Goal: Transaction & Acquisition: Purchase product/service

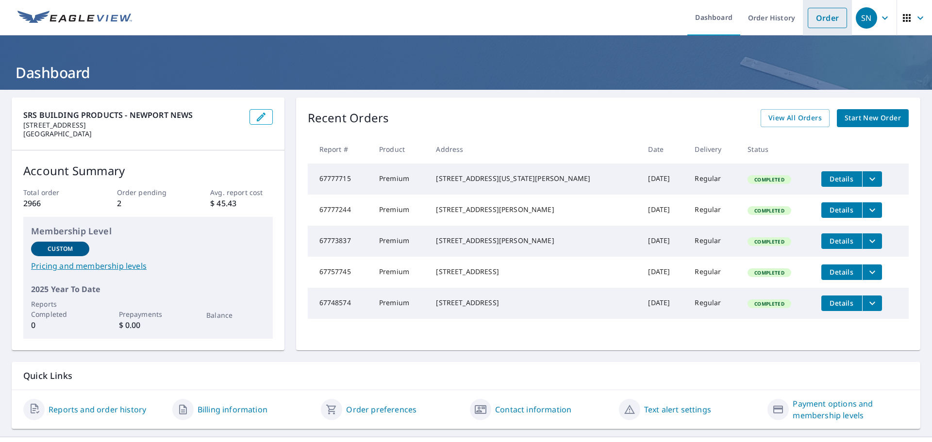
click at [812, 23] on link "Order" at bounding box center [827, 18] width 39 height 20
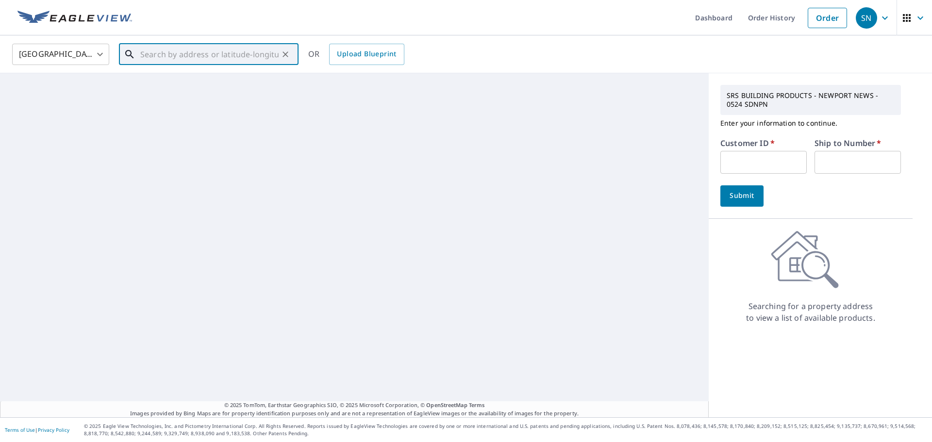
click at [202, 55] on input "text" at bounding box center [209, 54] width 138 height 27
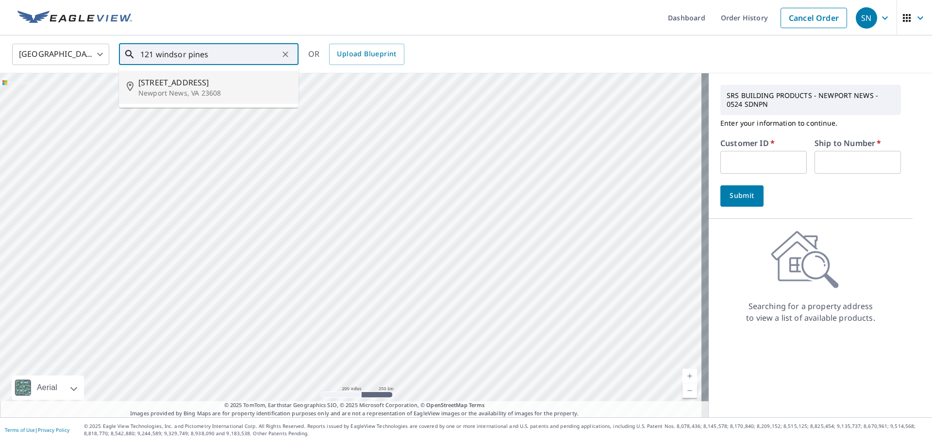
click at [188, 83] on span "[STREET_ADDRESS]" at bounding box center [214, 83] width 152 height 12
type input "[STREET_ADDRESS]"
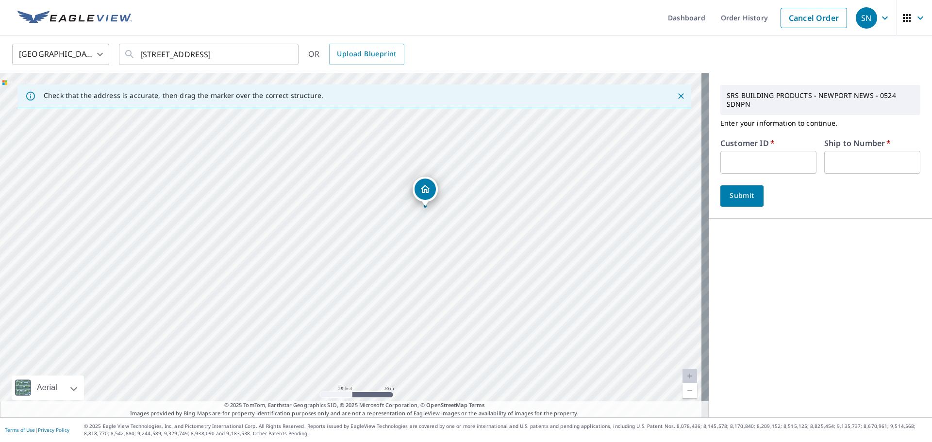
drag, startPoint x: 305, startPoint y: 199, endPoint x: 429, endPoint y: 189, distance: 124.2
drag, startPoint x: 279, startPoint y: 55, endPoint x: 163, endPoint y: 63, distance: 116.7
click at [203, 55] on div "[STREET_ADDRESS] ​" at bounding box center [209, 54] width 180 height 21
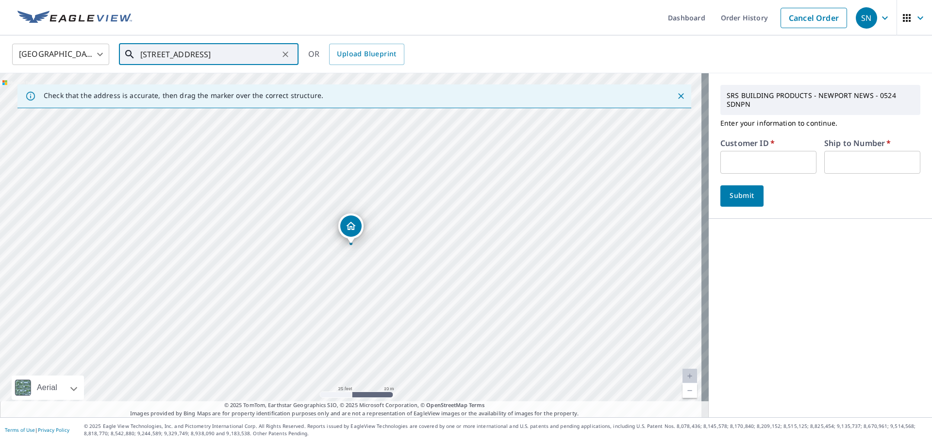
drag, startPoint x: 139, startPoint y: 55, endPoint x: 293, endPoint y: 58, distance: 153.9
click at [292, 53] on div "[STREET_ADDRESS] ​" at bounding box center [209, 54] width 180 height 21
click at [753, 159] on input "text" at bounding box center [768, 162] width 96 height 23
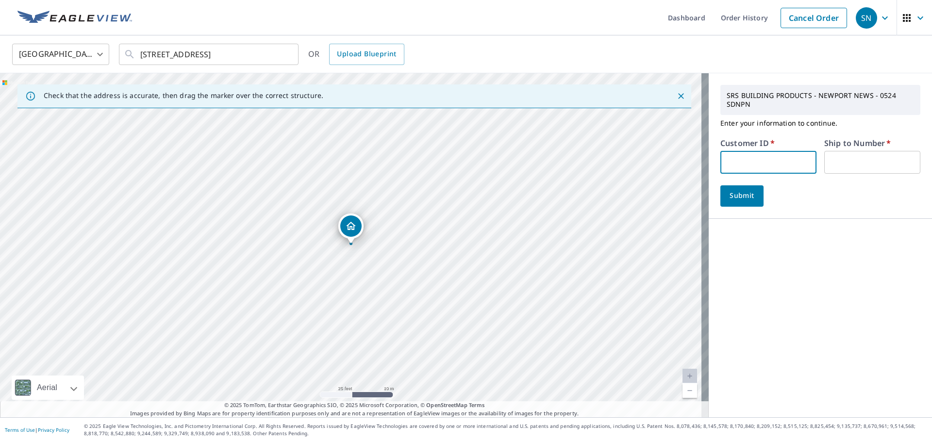
type input "ROF524"
click at [839, 167] on input "text" at bounding box center [872, 162] width 96 height 23
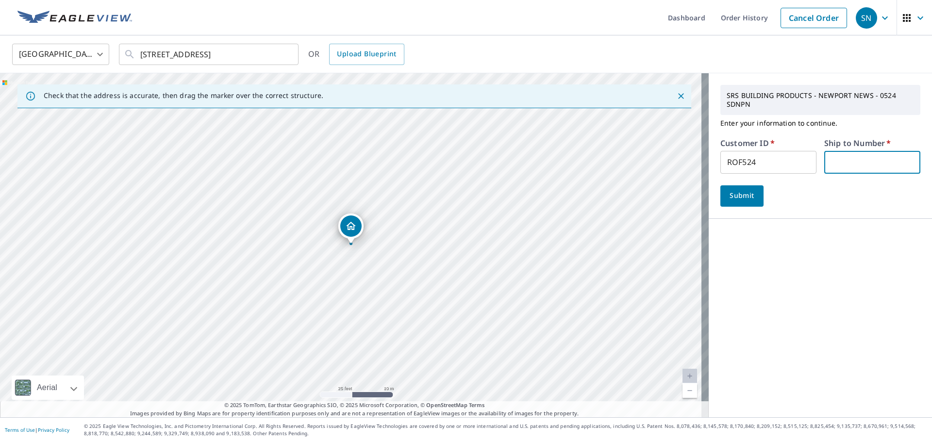
type input "1"
click at [750, 196] on button "Submit" at bounding box center [741, 195] width 43 height 21
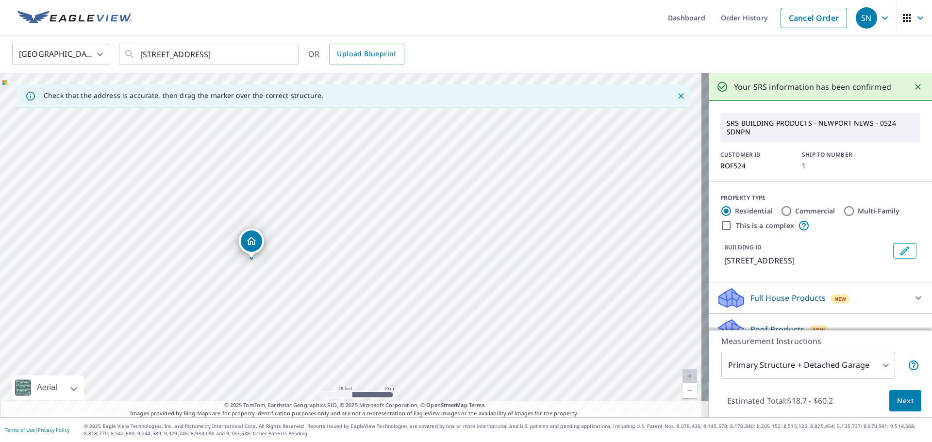
drag, startPoint x: 348, startPoint y: 230, endPoint x: 249, endPoint y: 244, distance: 100.6
drag, startPoint x: 359, startPoint y: 152, endPoint x: 362, endPoint y: 214, distance: 61.2
click at [362, 214] on div "[STREET_ADDRESS]" at bounding box center [354, 245] width 709 height 344
click at [843, 208] on input "Multi-Family" at bounding box center [849, 211] width 12 height 12
radio input "true"
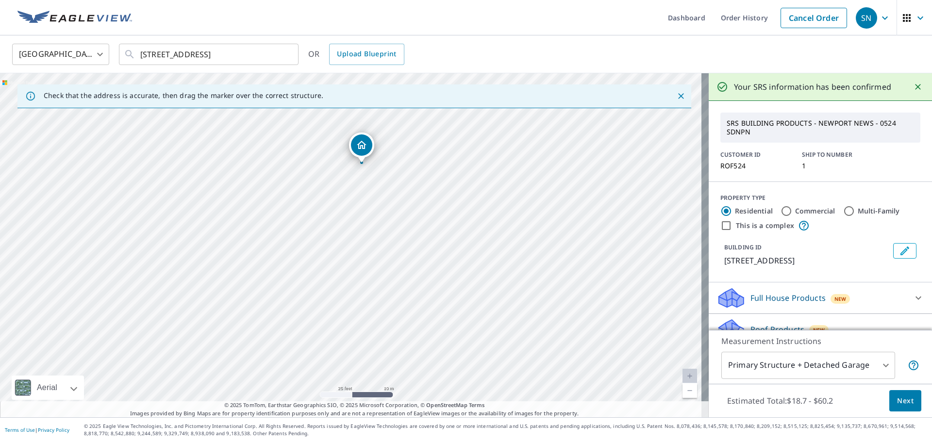
type input "2"
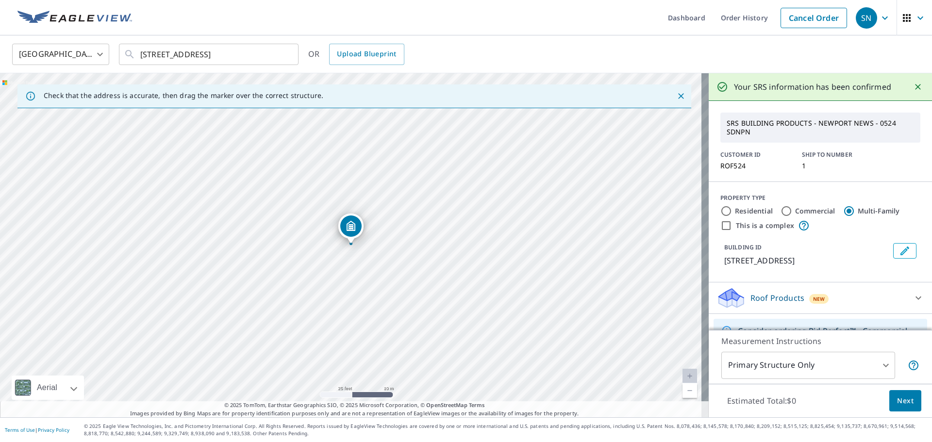
click at [440, 223] on div "[STREET_ADDRESS]" at bounding box center [354, 245] width 709 height 344
click at [398, 234] on div "[STREET_ADDRESS]" at bounding box center [354, 245] width 709 height 344
click at [781, 214] on input "Commercial" at bounding box center [787, 211] width 12 height 12
radio input "true"
type input "4"
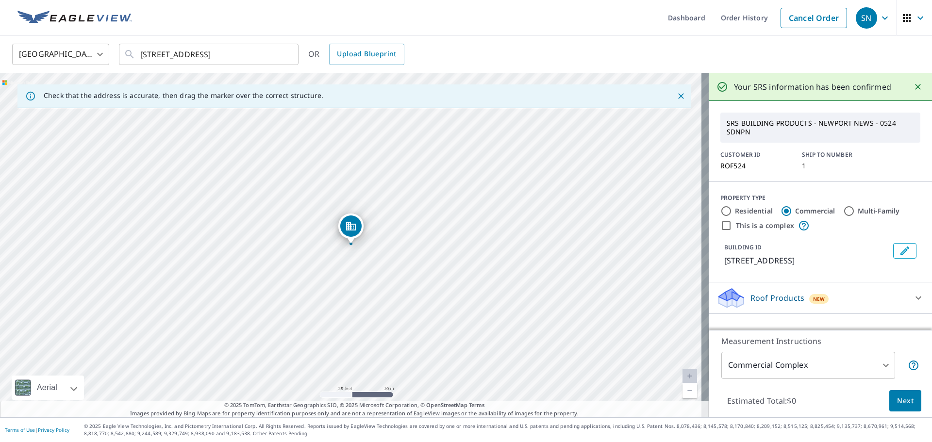
click at [445, 231] on div "[STREET_ADDRESS]" at bounding box center [354, 245] width 709 height 344
drag, startPoint x: 353, startPoint y: 230, endPoint x: 443, endPoint y: 216, distance: 91.2
click at [314, 243] on div "[STREET_ADDRESS]" at bounding box center [354, 245] width 709 height 344
click at [306, 250] on div "[STREET_ADDRESS]" at bounding box center [354, 245] width 709 height 344
drag, startPoint x: 347, startPoint y: 233, endPoint x: 307, endPoint y: 238, distance: 40.0
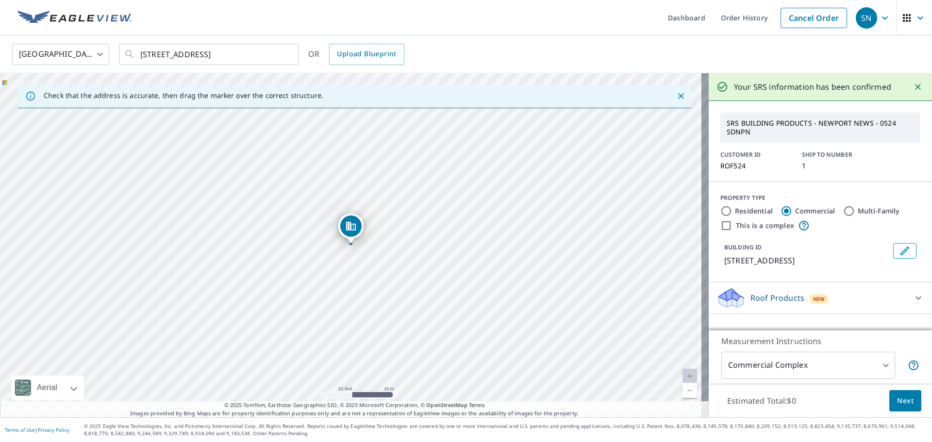
click at [720, 225] on input "This is a complex" at bounding box center [726, 226] width 12 height 12
checkbox input "true"
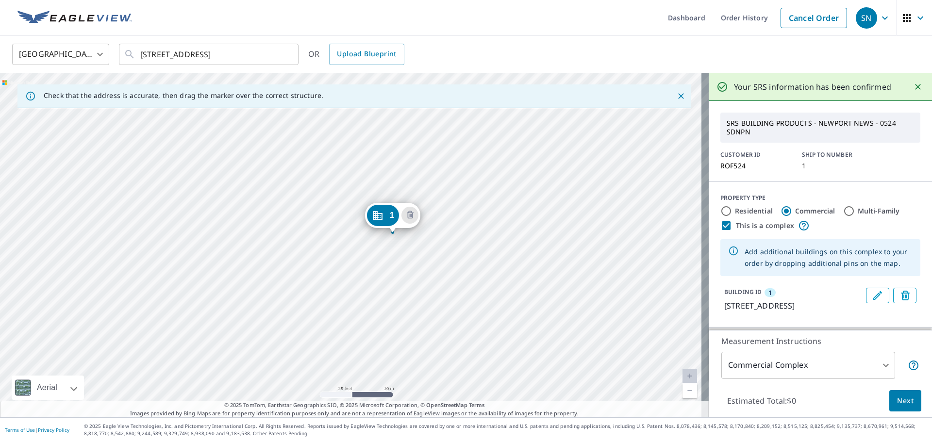
drag, startPoint x: 346, startPoint y: 231, endPoint x: 388, endPoint y: 219, distance: 43.2
click at [309, 252] on div "[STREET_ADDRESS]" at bounding box center [354, 245] width 709 height 344
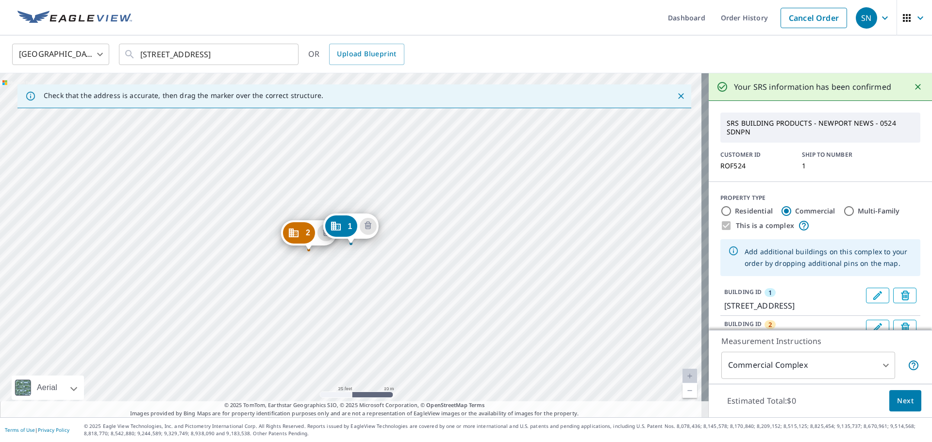
click at [260, 266] on div "2 [STREET_ADDRESS] 1 [STREET_ADDRESS]" at bounding box center [354, 245] width 709 height 344
click at [210, 299] on div "2 [STREET_ADDRESS] 3 [STREET_ADDRESS] 1 [STREET_ADDRESS]" at bounding box center [354, 245] width 709 height 344
click at [153, 321] on div "2 [STREET_ADDRESS] [GEOGRAPHIC_DATA][STREET_ADDRESS] [GEOGRAPHIC_DATA][STREET_A…" at bounding box center [354, 245] width 709 height 344
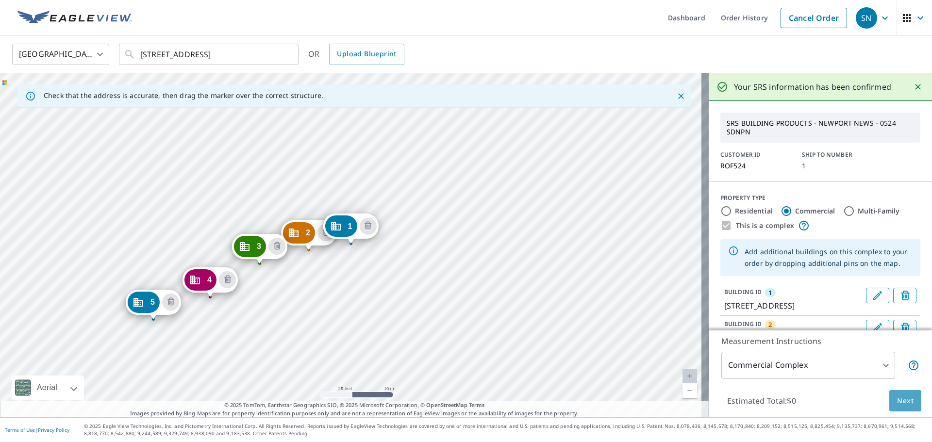
click at [897, 396] on span "Next" at bounding box center [905, 401] width 17 height 12
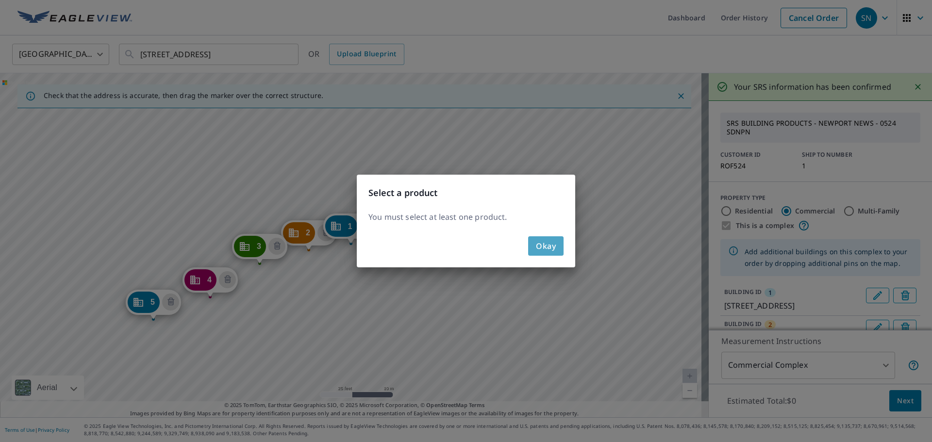
click at [557, 249] on button "Okay" at bounding box center [545, 245] width 35 height 19
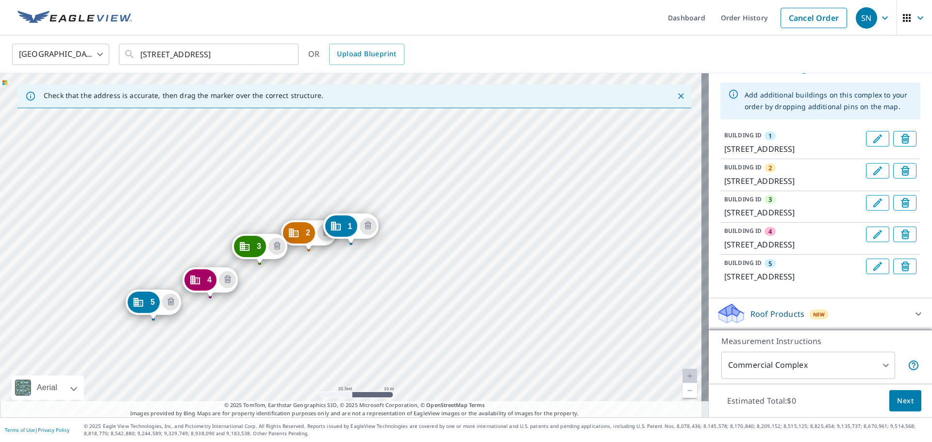
scroll to position [215, 0]
click at [842, 312] on div "Roof Products New" at bounding box center [811, 313] width 190 height 23
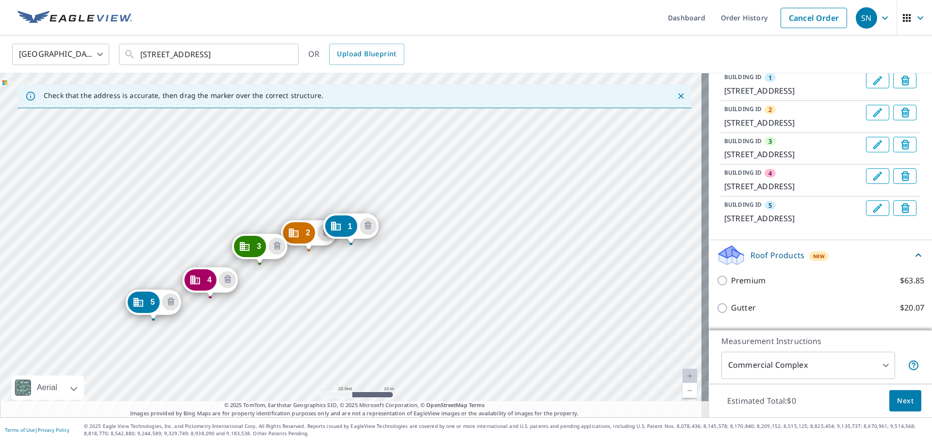
click at [913, 261] on icon at bounding box center [919, 255] width 12 height 12
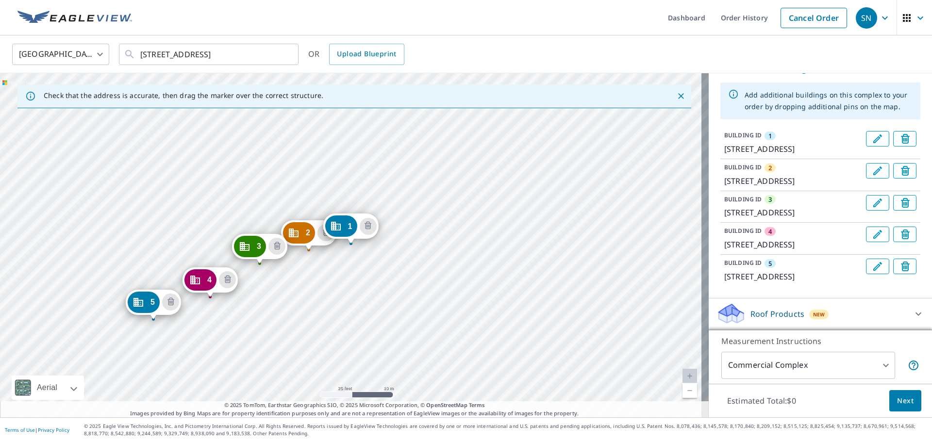
click at [727, 319] on icon at bounding box center [728, 318] width 18 height 11
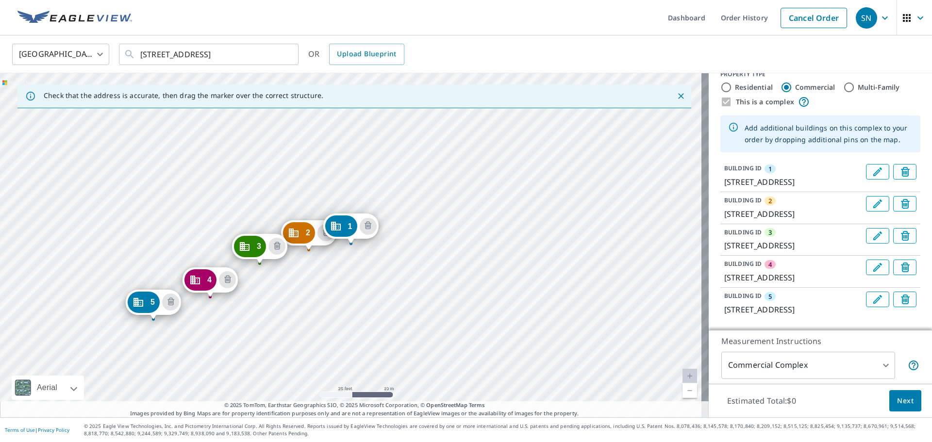
scroll to position [0, 0]
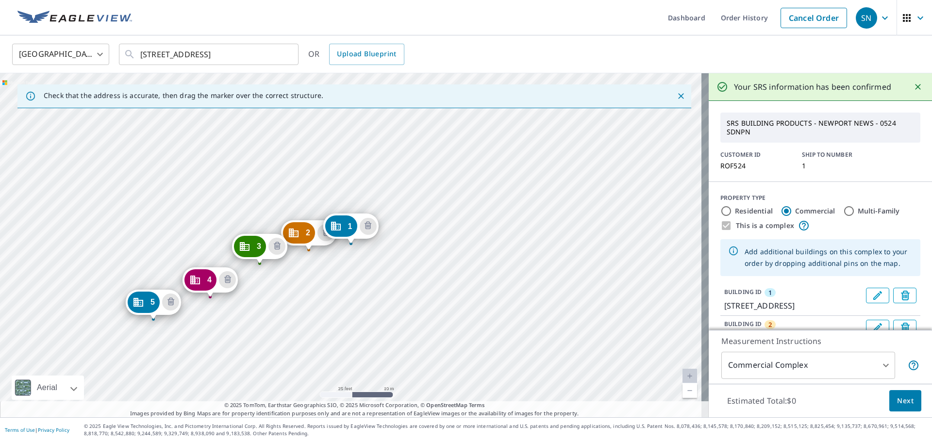
click at [915, 87] on icon "Close" at bounding box center [918, 87] width 6 height 6
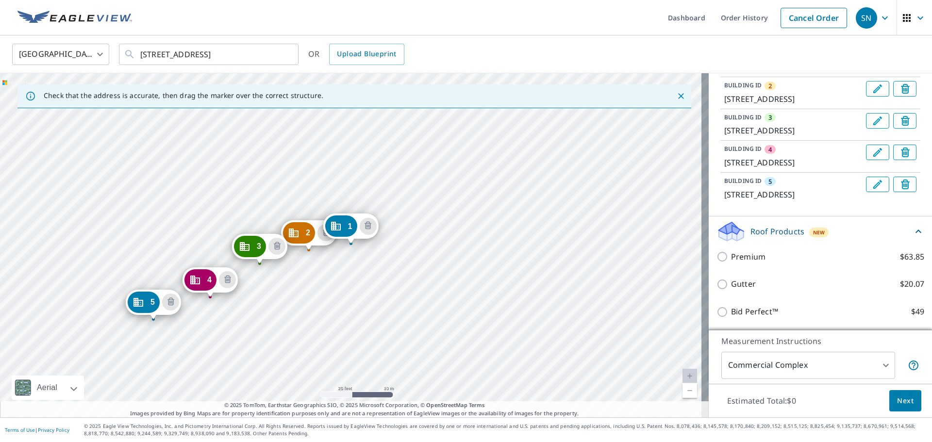
scroll to position [269, 0]
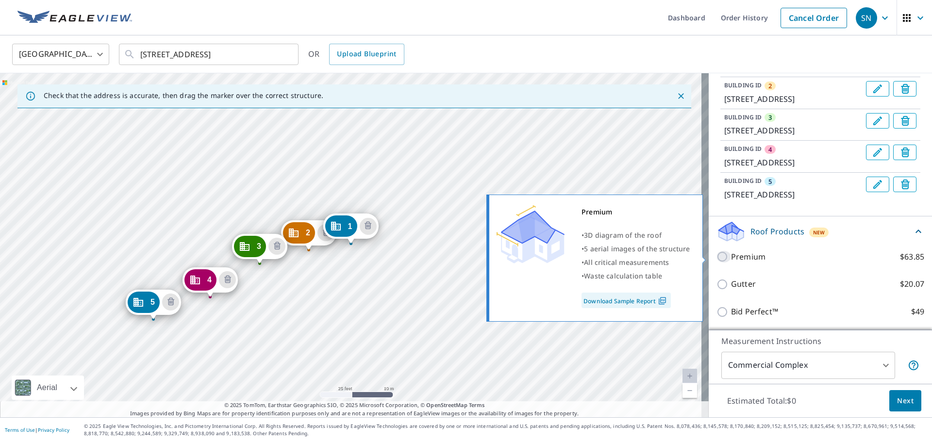
click at [716, 259] on input "Premium $63.85" at bounding box center [723, 257] width 15 height 12
checkbox input "true"
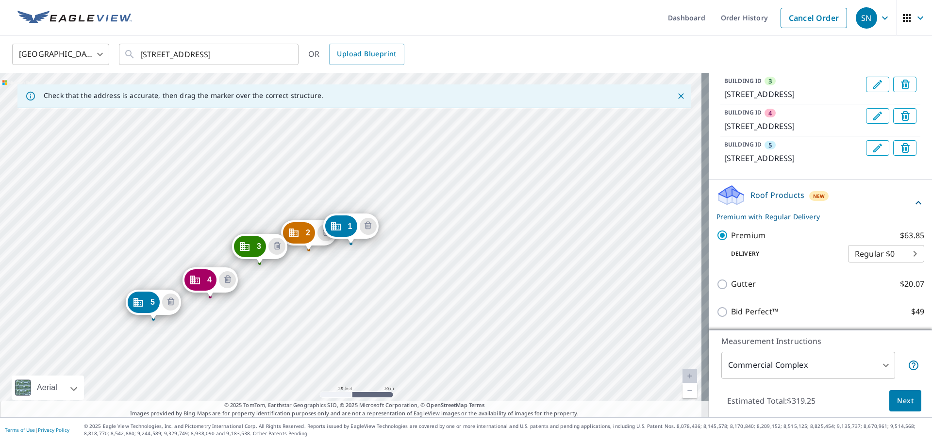
scroll to position [306, 0]
click at [901, 398] on span "Next" at bounding box center [905, 401] width 17 height 12
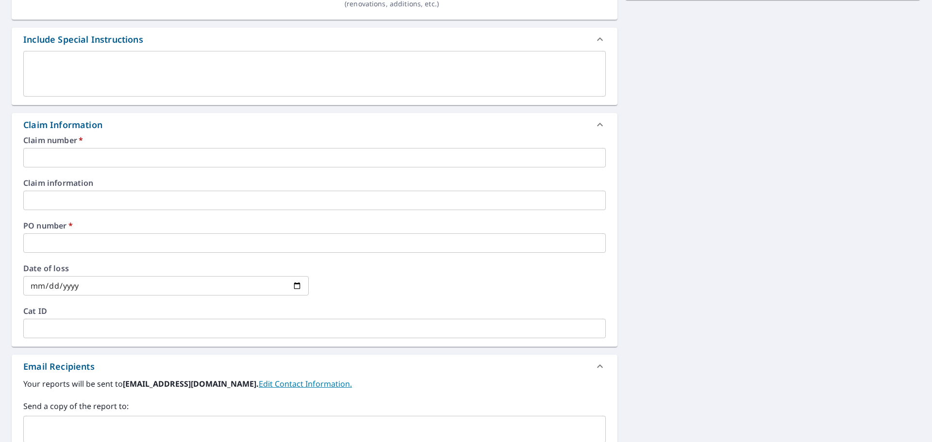
scroll to position [340, 0]
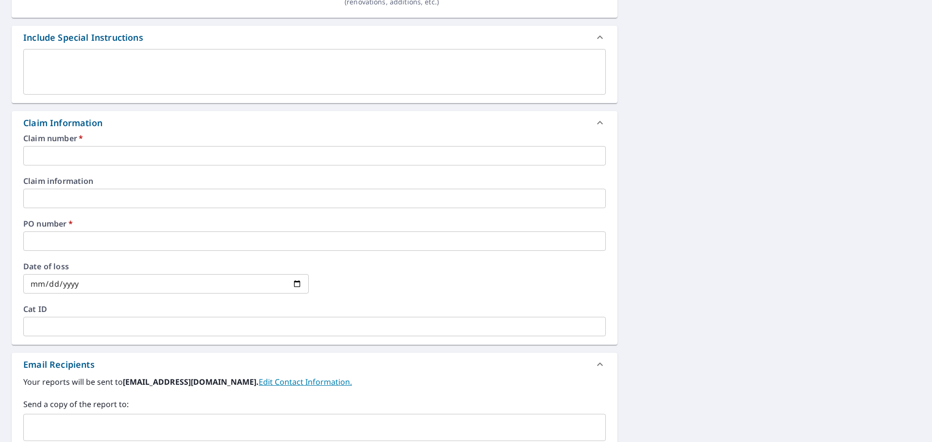
click at [88, 156] on input "text" at bounding box center [314, 155] width 582 height 19
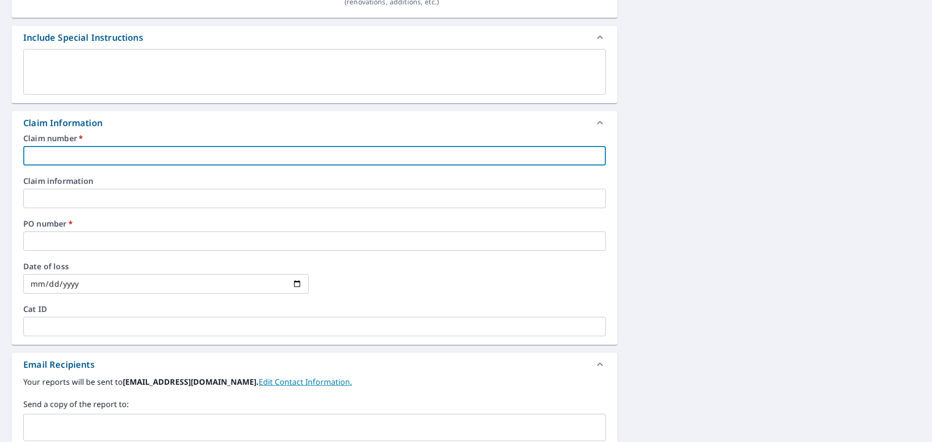
type input "ROF524"
checkbox input "true"
type input "ROF524-"
checkbox input "true"
type input "ROF524-1"
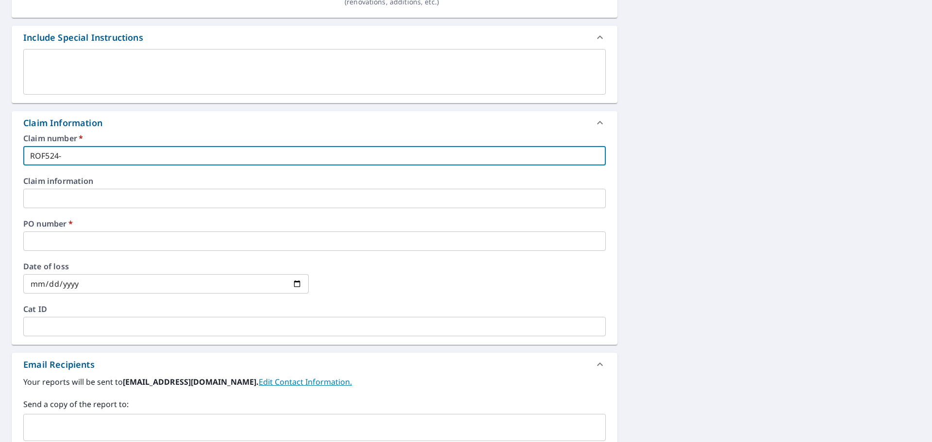
checkbox input "true"
type input "ROF524-12"
checkbox input "true"
type input "ROF524-121"
checkbox input "true"
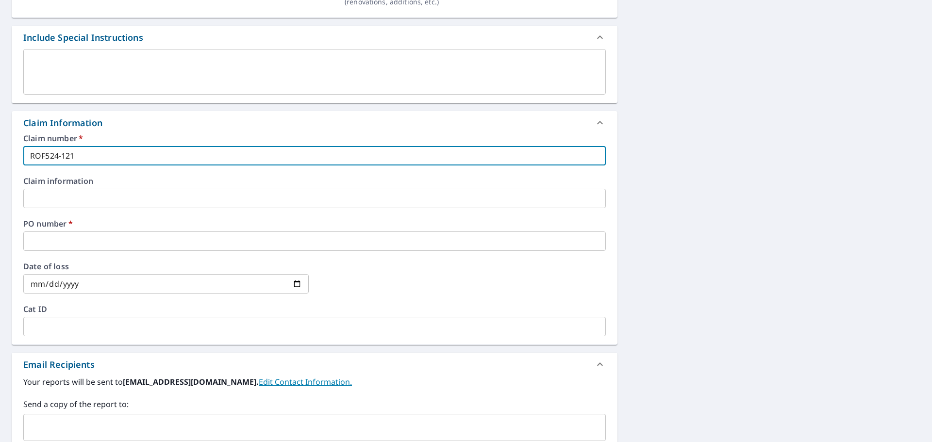
type input "ROF524-121"
checkbox input "true"
type input "ROF524-121 w"
checkbox input "true"
type input "ROF524-121 wi"
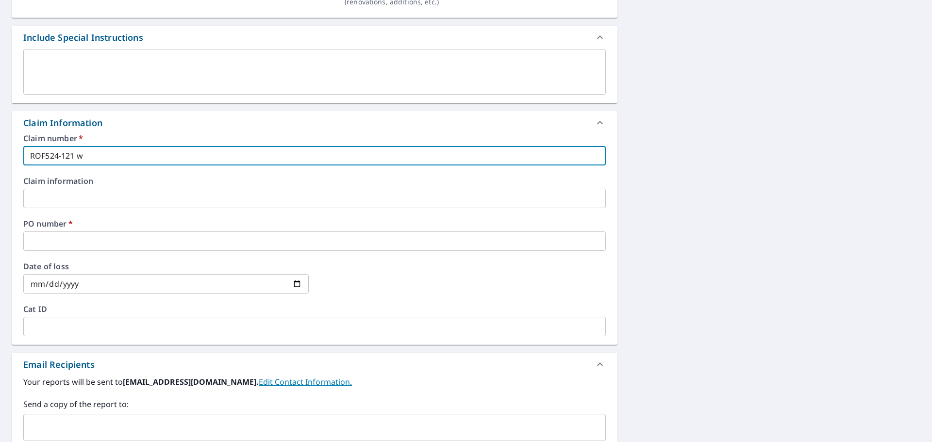
checkbox input "true"
type input "ROF524-121 win"
checkbox input "true"
type input "ROF524-121 wind"
checkbox input "true"
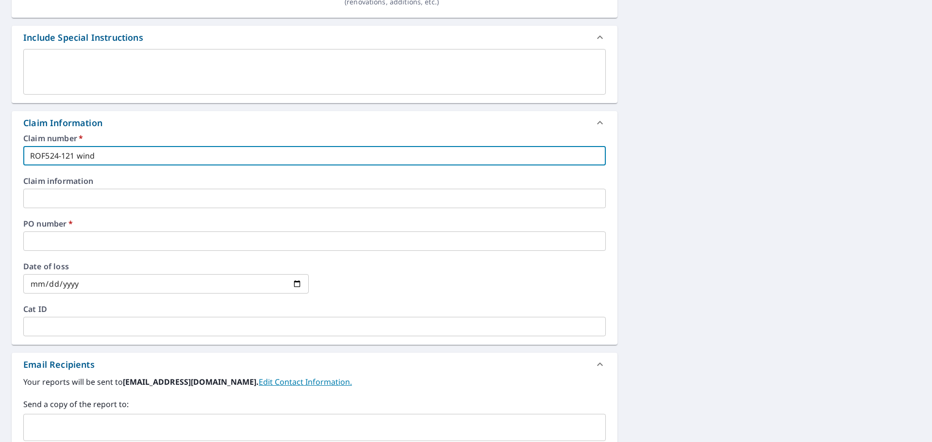
type input "ROF524-121 winds"
checkbox input "true"
type input "ROF524-121 windso"
checkbox input "true"
type input "ROF524-121 windsor"
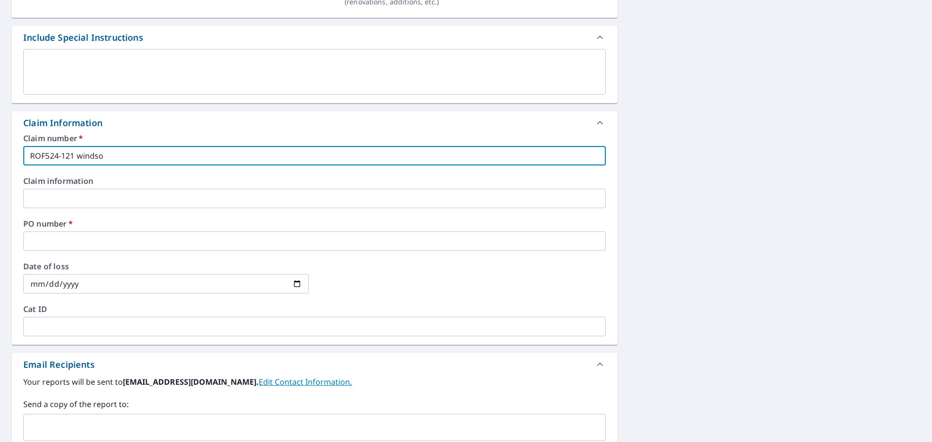
checkbox input "true"
type input "ROF524-121 windsor"
checkbox input "true"
type input "ROF524-121 windsor"
checkbox input "true"
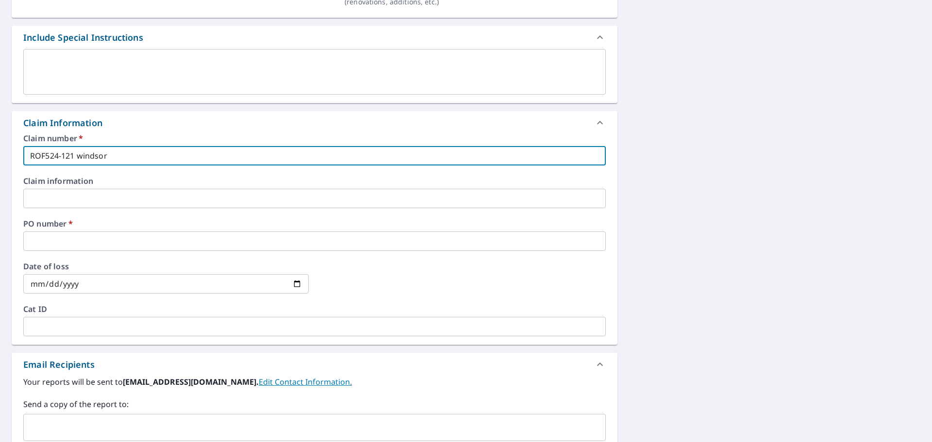
type input "ROF524-121 windso"
checkbox input "true"
type input "ROF524-121 winds"
checkbox input "true"
type input "ROF524-121 wind"
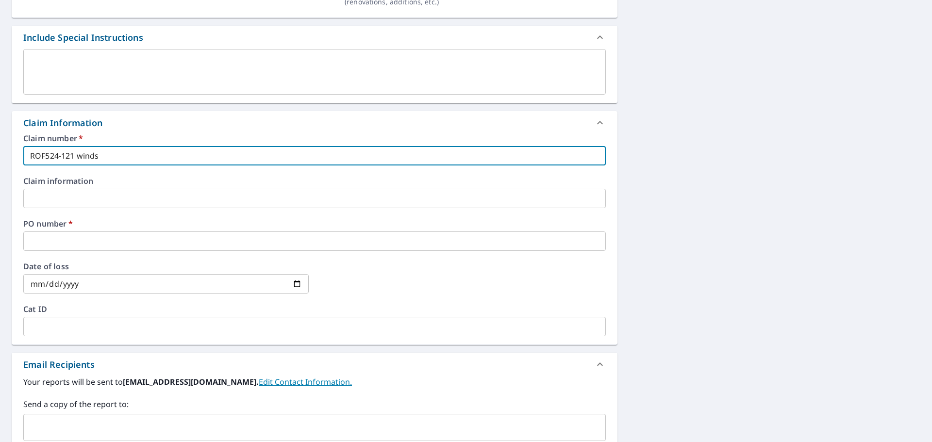
checkbox input "true"
type input "ROF524-121 win"
checkbox input "true"
type input "ROF524-121 wi"
checkbox input "true"
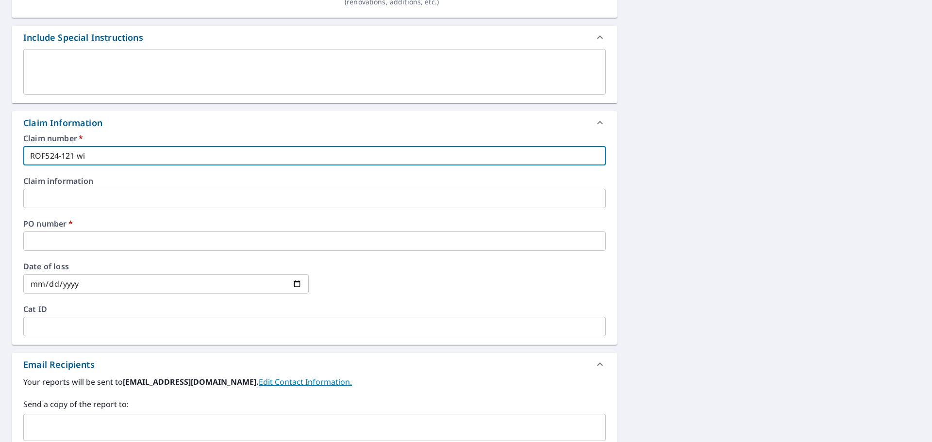
type input "ROF524-121 w"
checkbox input "true"
type input "ROF524-121"
checkbox input "true"
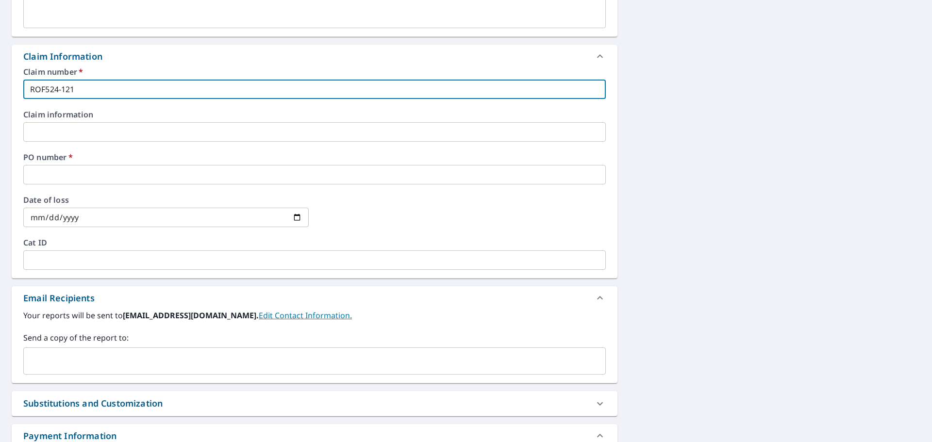
scroll to position [483, 0]
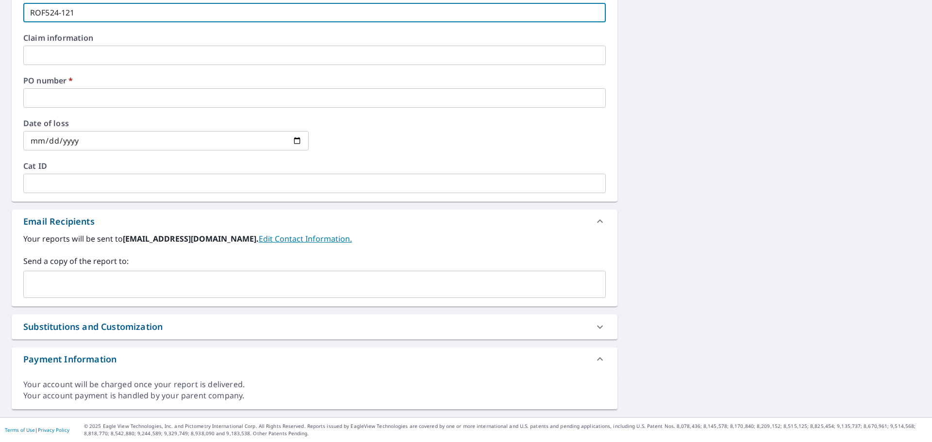
click at [130, 12] on input "ROF524-121" at bounding box center [314, 12] width 582 height 19
type input "ROF524-121 W"
checkbox input "true"
type input "ROF524-121 WI"
checkbox input "true"
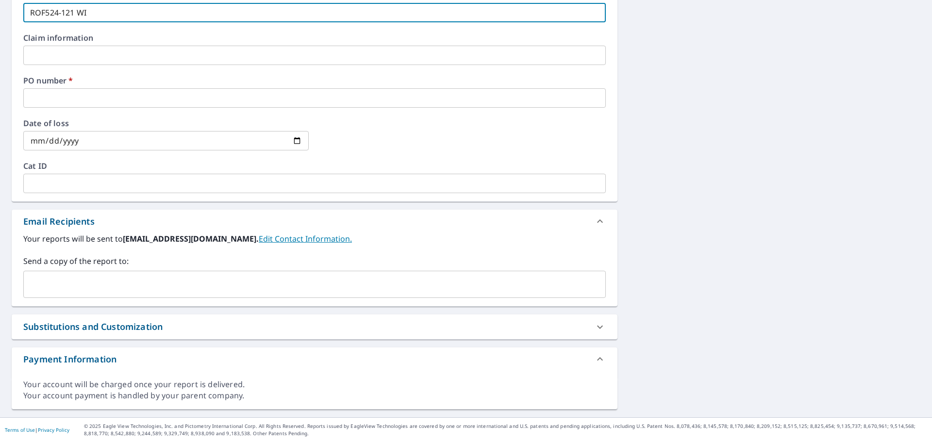
type input "ROF524-121 WIN"
checkbox input "true"
type input "ROF524-121 WIND"
checkbox input "true"
type input "ROF524-121 WINDS"
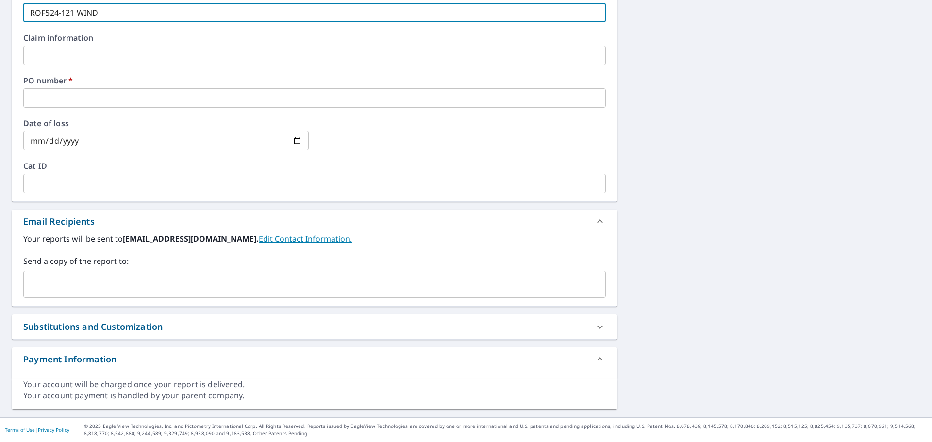
checkbox input "true"
type input "ROF524-121 WINDSO"
checkbox input "true"
type input "ROF524-121 WINDSOR"
checkbox input "true"
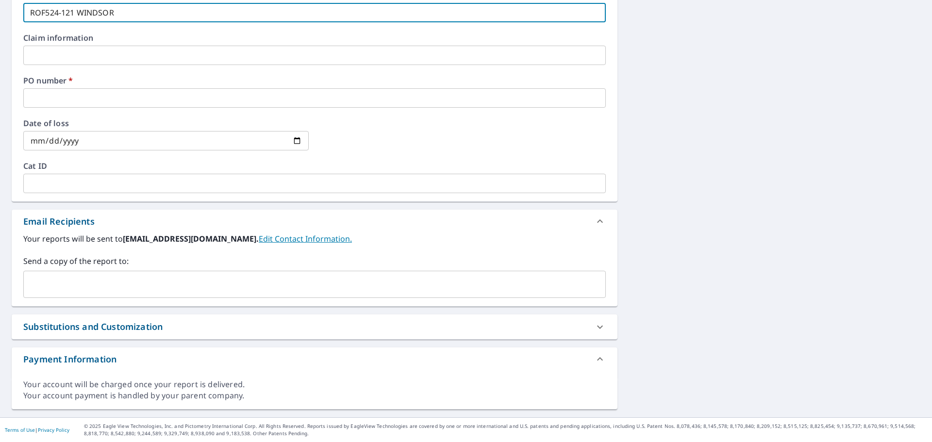
type input "ROF524-121 WINDSOR"
checkbox input "true"
type input "ROF524-121 WINDSOR P"
checkbox input "true"
type input "ROF524-121 WINDSOR PI"
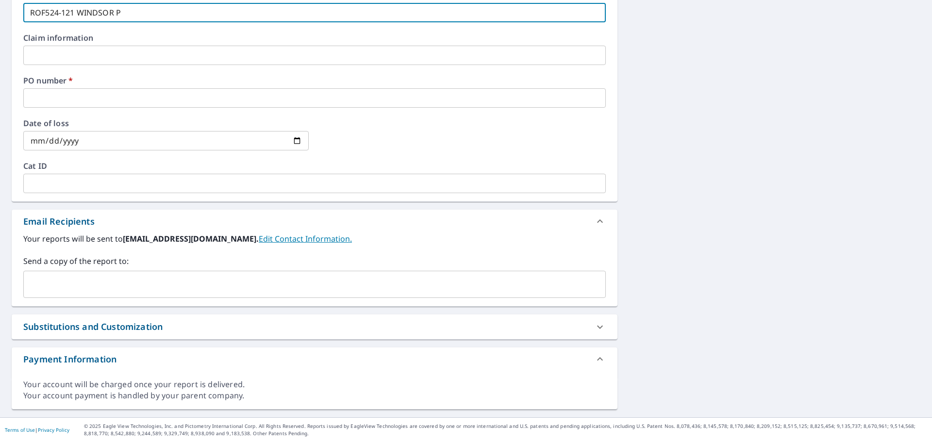
checkbox input "true"
type input "ROF524-121 WINDSOR PIN"
checkbox input "true"
type input "ROF524-121 [GEOGRAPHIC_DATA]"
checkbox input "true"
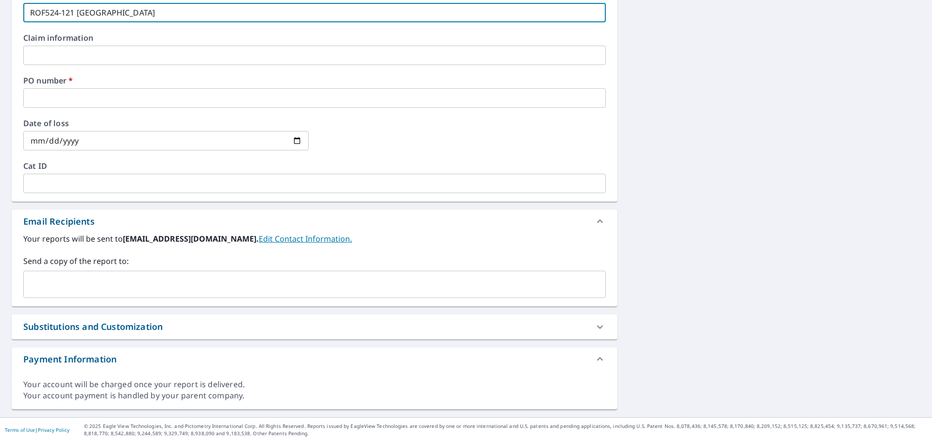
type input "ROF524-121 WINDSOR PINES"
checkbox input "true"
type input "ROF524-121 WINDSOR PINES"
checkbox input "true"
type input "ROF524-121 WINDSOR PINES W"
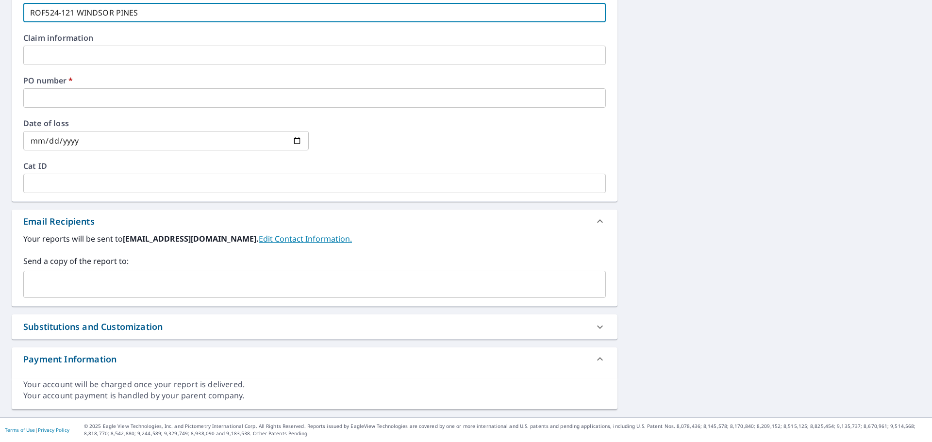
checkbox input "true"
type input "ROF524-121 [GEOGRAPHIC_DATA]"
checkbox input "true"
type input "ROF524-[STREET_ADDRESS]"
checkbox input "true"
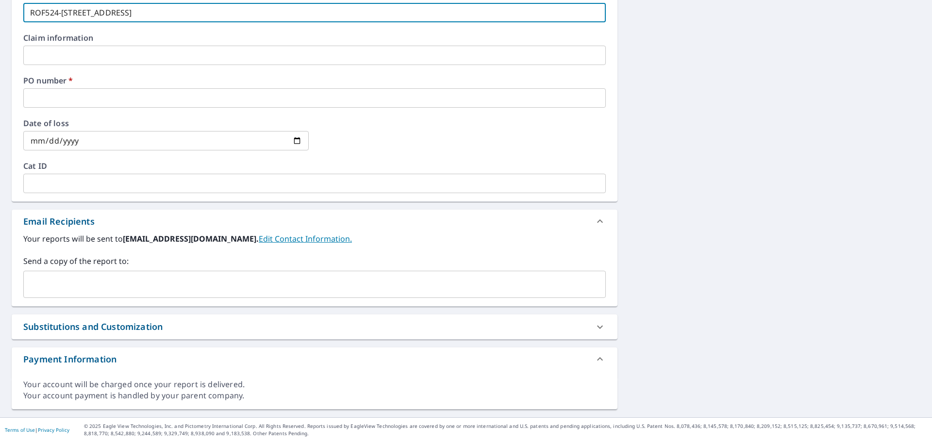
click at [71, 271] on div "​" at bounding box center [314, 284] width 582 height 27
type input "ROF524-[STREET_ADDRESS]"
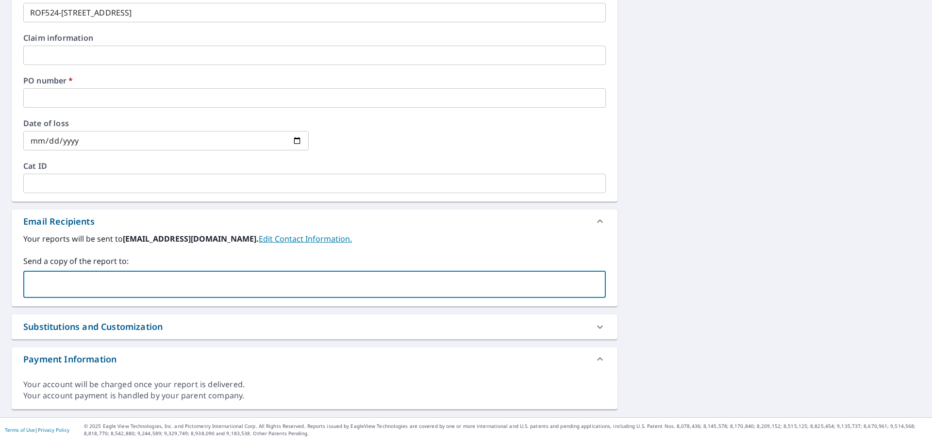
click at [60, 277] on input "text" at bounding box center [307, 284] width 559 height 18
paste input "[PERSON_NAME] <[EMAIL_ADDRESS][DOMAIN_NAME]>"
click at [103, 284] on input "[PERSON_NAME] <[EMAIL_ADDRESS][DOMAIN_NAME]>" at bounding box center [307, 284] width 559 height 18
click at [156, 285] on input "[EMAIL_ADDRESS][DOMAIN_NAME]>" at bounding box center [307, 284] width 559 height 18
type input "[EMAIL_ADDRESS][DOMAIN_NAME]"
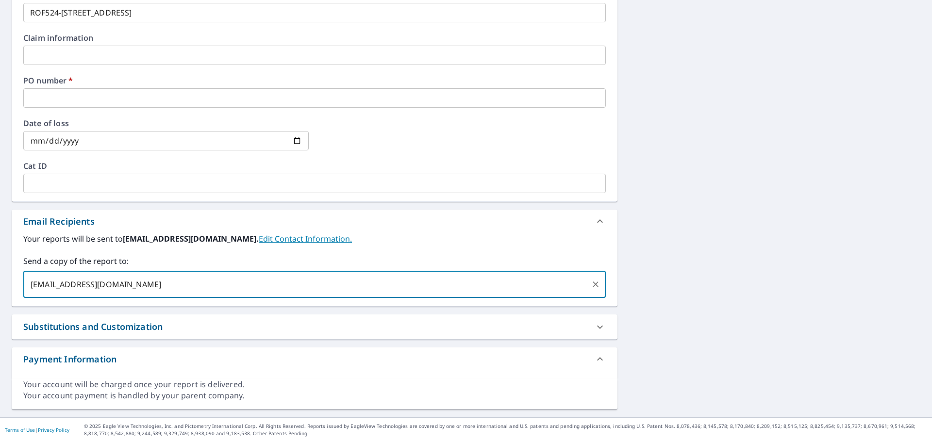
checkbox input "true"
paste input "[PERSON_NAME] Administrator <[EMAIL_ADDRESS][DOMAIN_NAME]>"
drag, startPoint x: 247, startPoint y: 283, endPoint x: 152, endPoint y: 281, distance: 94.7
click at [154, 281] on input "[PERSON_NAME] Administrator <[EMAIL_ADDRESS][DOMAIN_NAME]>" at bounding box center [370, 284] width 433 height 18
click at [279, 283] on input "[EMAIL_ADDRESS][DOMAIN_NAME]>" at bounding box center [370, 284] width 433 height 18
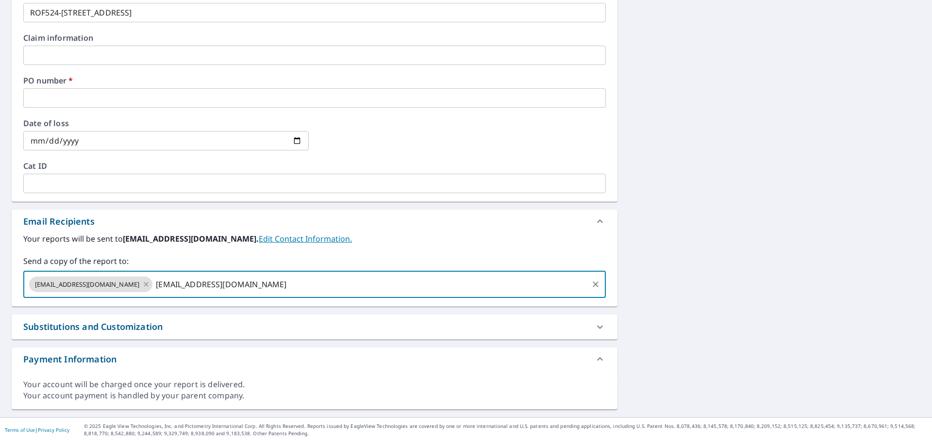
type input "[EMAIL_ADDRESS][DOMAIN_NAME]"
click at [186, 184] on input "text" at bounding box center [314, 183] width 582 height 19
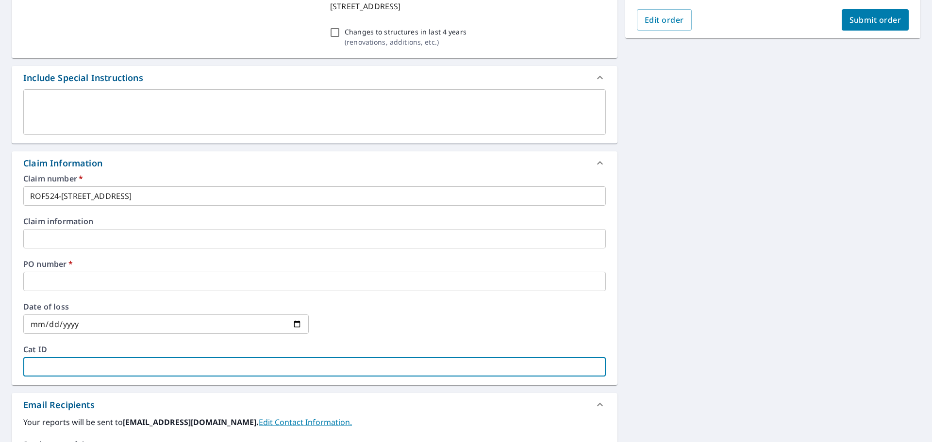
scroll to position [289, 0]
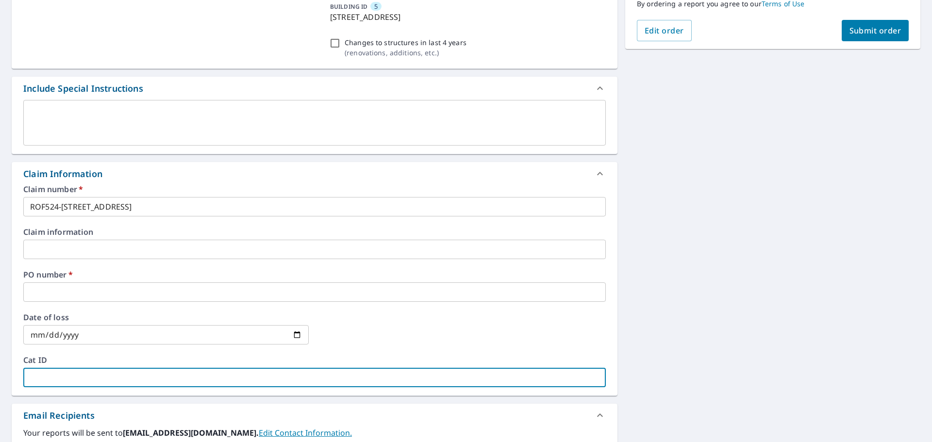
click at [860, 38] on button "Submit order" at bounding box center [875, 30] width 67 height 21
checkbox input "true"
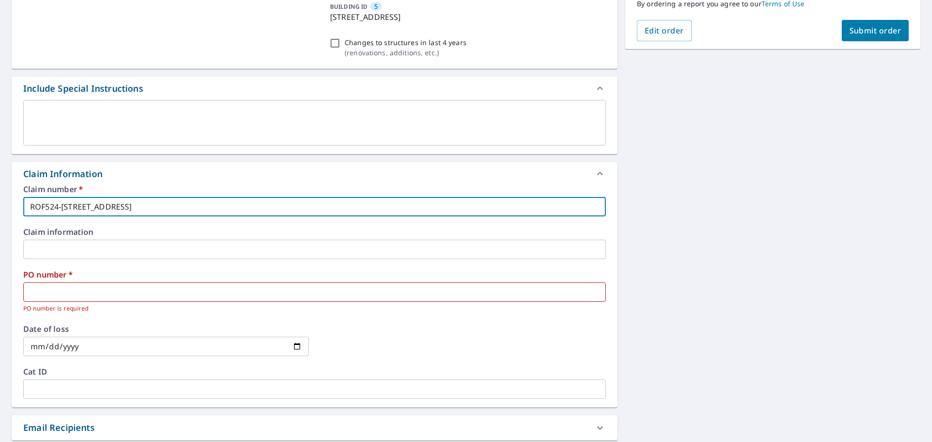
drag, startPoint x: 220, startPoint y: 209, endPoint x: 10, endPoint y: 202, distance: 210.3
click at [0, 202] on div "2 [STREET_ADDRESS] [GEOGRAPHIC_DATA][STREET_ADDRESS] [GEOGRAPHIC_DATA][STREET_A…" at bounding box center [466, 176] width 932 height 750
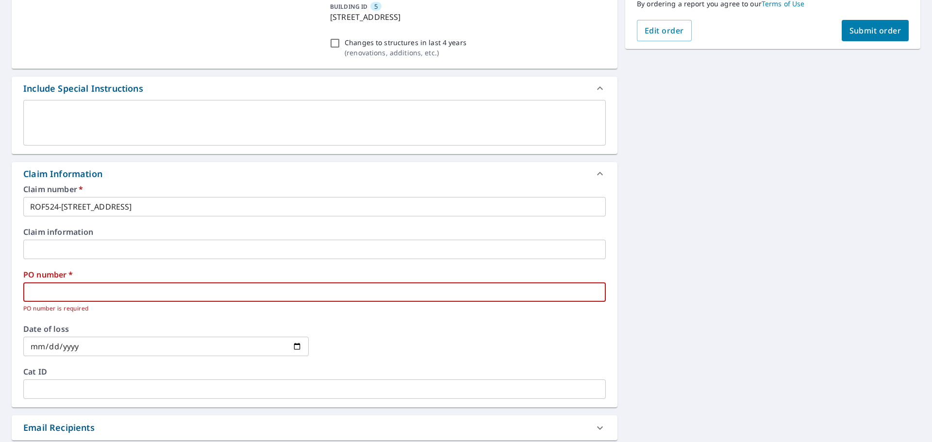
paste input "ROF524-[STREET_ADDRESS]"
type input "ROF524-[STREET_ADDRESS]"
checkbox input "true"
drag, startPoint x: 60, startPoint y: 293, endPoint x: 0, endPoint y: 281, distance: 61.5
click at [0, 281] on div "2 [STREET_ADDRESS] [GEOGRAPHIC_DATA][STREET_ADDRESS] [GEOGRAPHIC_DATA][STREET_A…" at bounding box center [466, 176] width 932 height 750
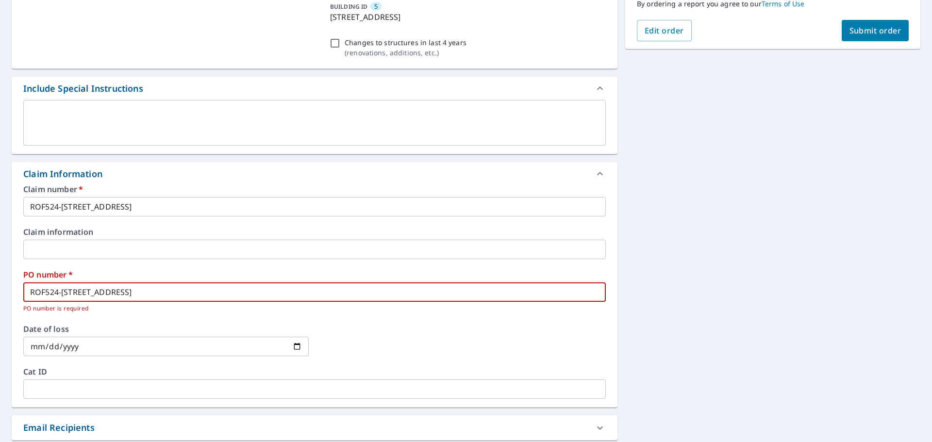
type input "[STREET_ADDRESS]"
checkbox input "true"
type input "[STREET_ADDRESS]"
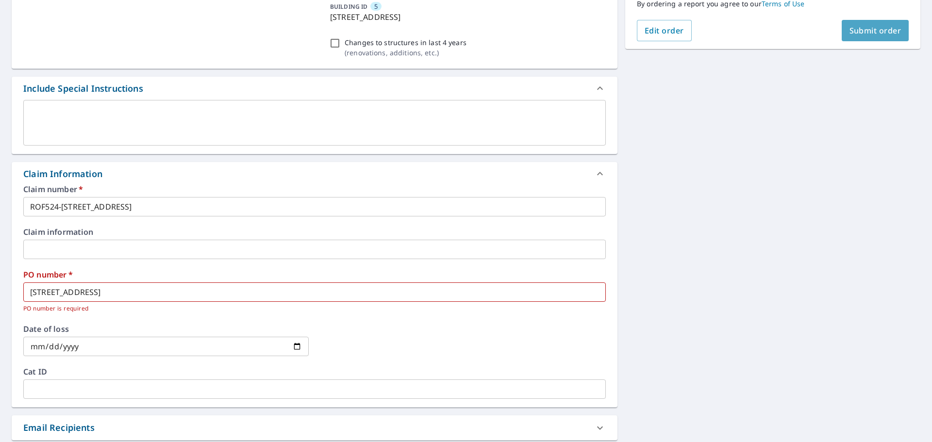
click at [887, 36] on button "Submit order" at bounding box center [875, 30] width 67 height 21
checkbox input "true"
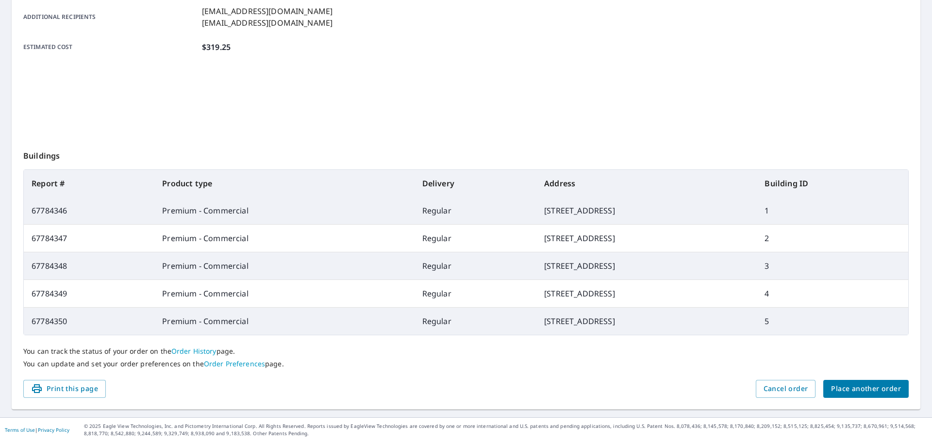
scroll to position [98, 0]
